Goal: Transaction & Acquisition: Purchase product/service

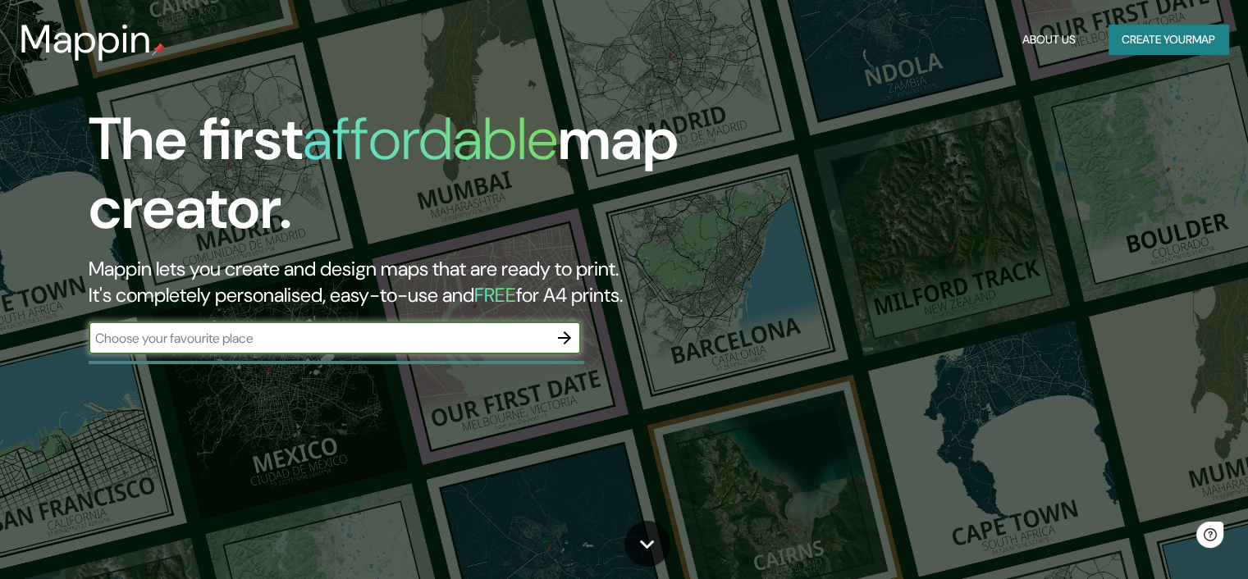
click at [249, 345] on input "text" at bounding box center [319, 338] width 460 height 19
type input "andalucia"
click at [558, 335] on icon "button" at bounding box center [565, 338] width 20 height 20
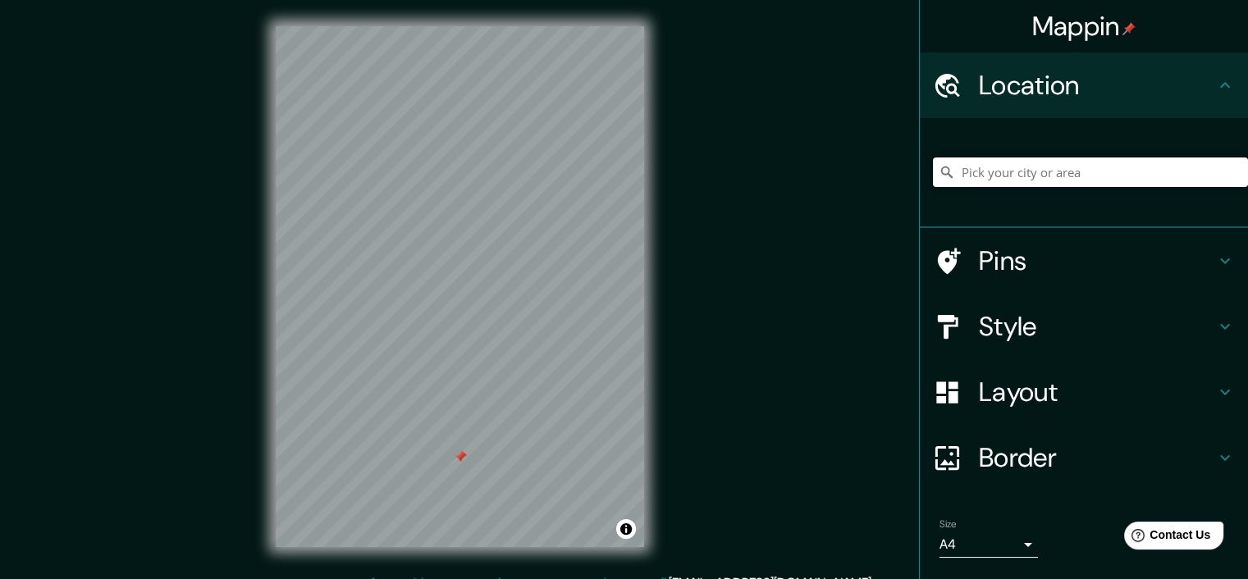
click at [960, 171] on input "Pick your city or area" at bounding box center [1090, 173] width 315 height 30
drag, startPoint x: 460, startPoint y: 455, endPoint x: 464, endPoint y: 446, distance: 10.7
click at [464, 446] on div at bounding box center [463, 448] width 13 height 13
click at [991, 449] on h4 "Border" at bounding box center [1097, 457] width 236 height 33
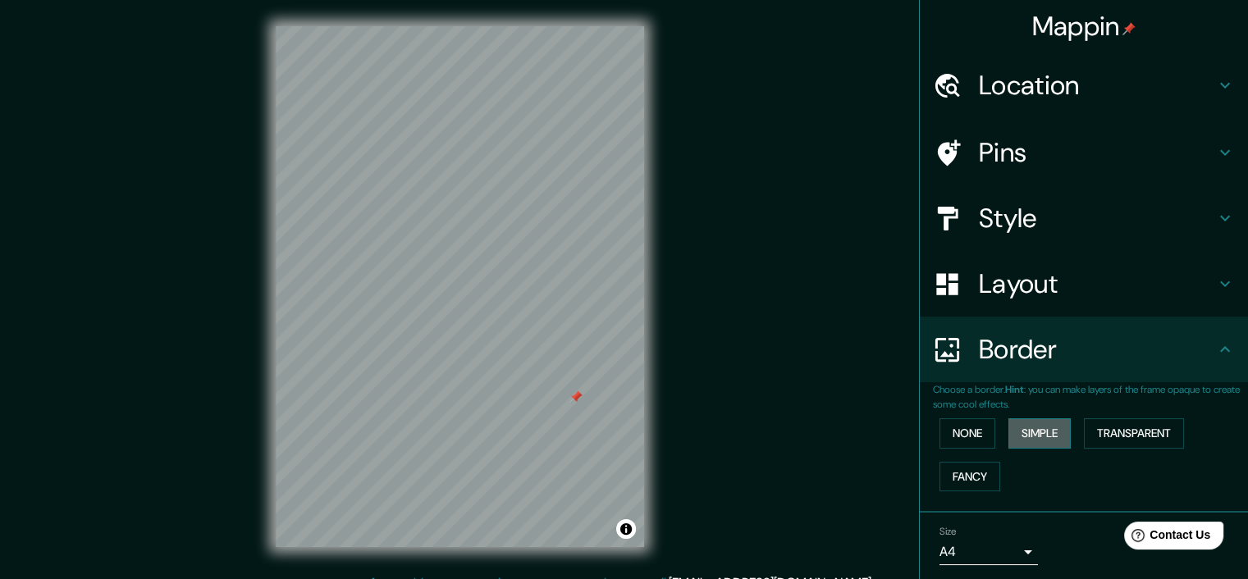
click at [1013, 429] on button "Simple" at bounding box center [1039, 433] width 62 height 30
